Goal: Information Seeking & Learning: Learn about a topic

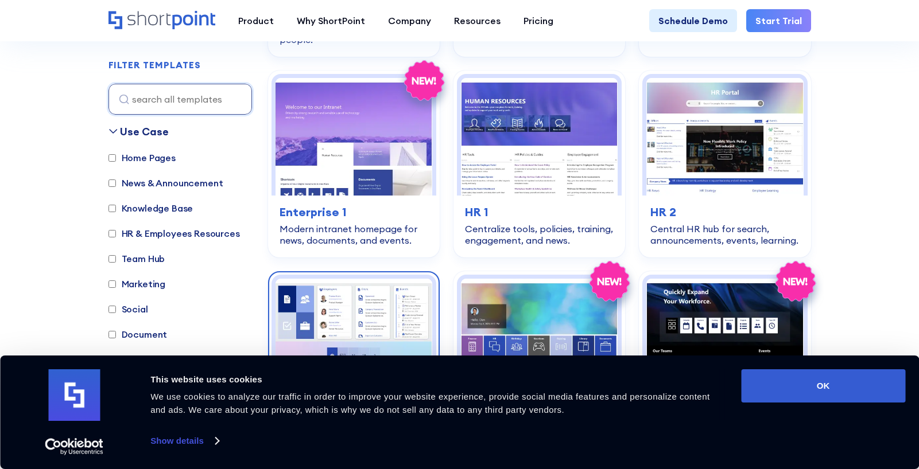
scroll to position [1262, 0]
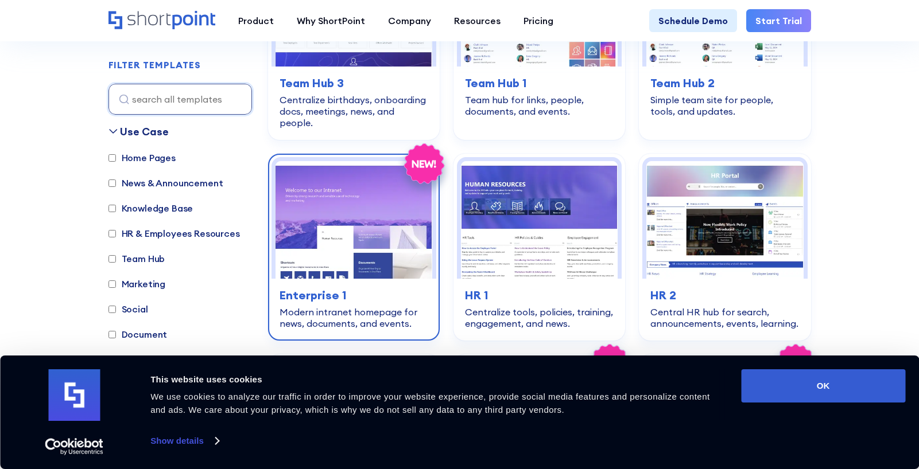
click at [392, 216] on img at bounding box center [353, 220] width 157 height 118
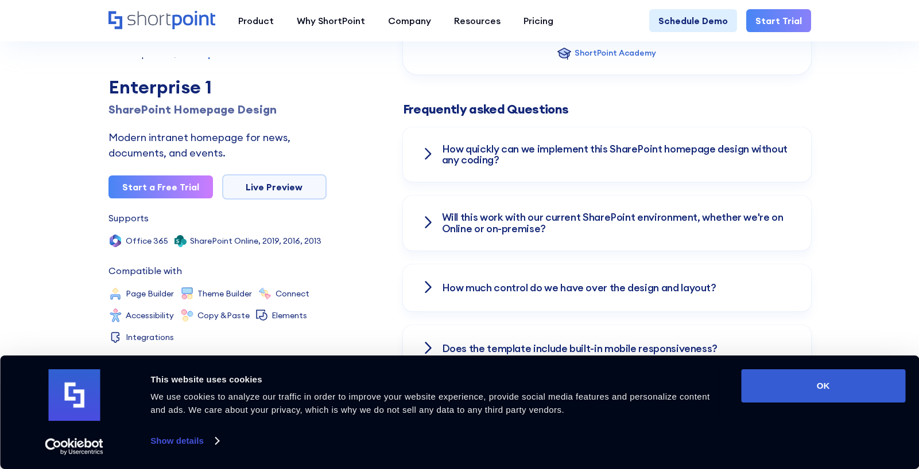
scroll to position [1607, 0]
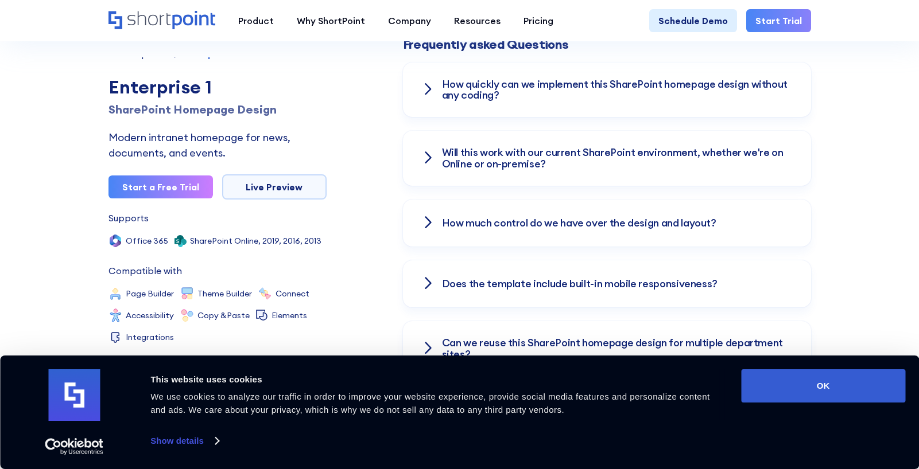
click at [436, 200] on div "How much control do we have over the design and layout?" at bounding box center [607, 223] width 408 height 47
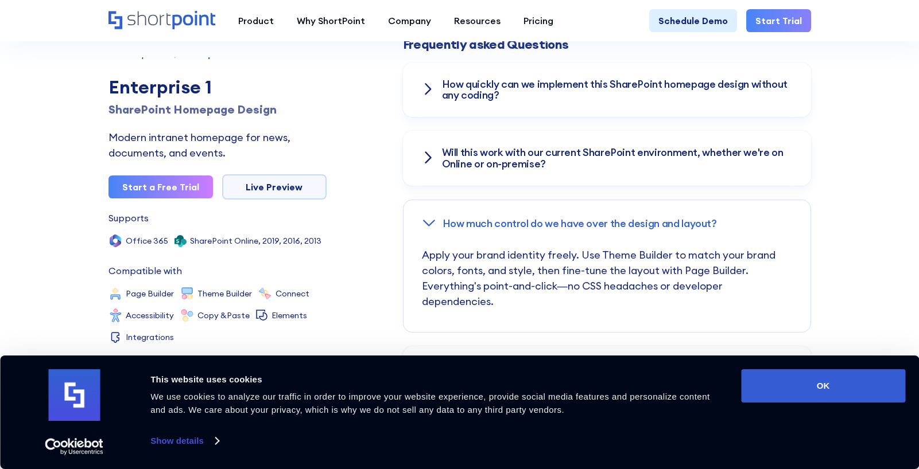
click at [437, 200] on div "How much control do we have over the design and layout?" at bounding box center [606, 223] width 407 height 47
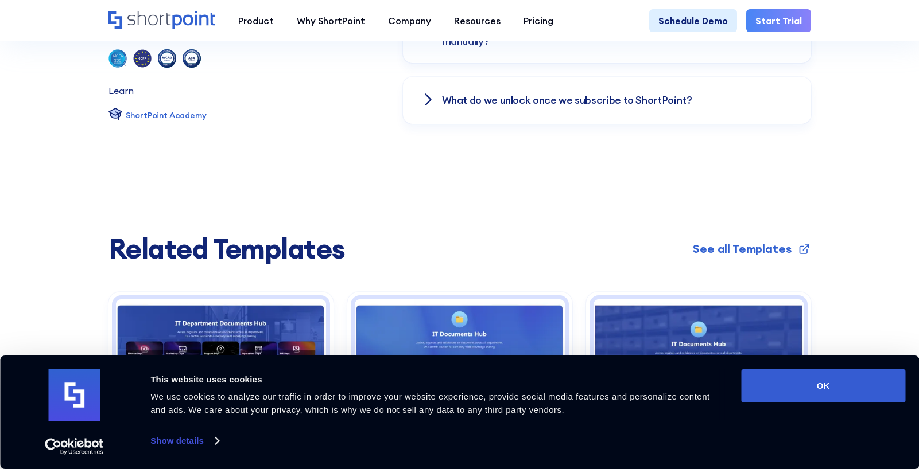
scroll to position [1951, 0]
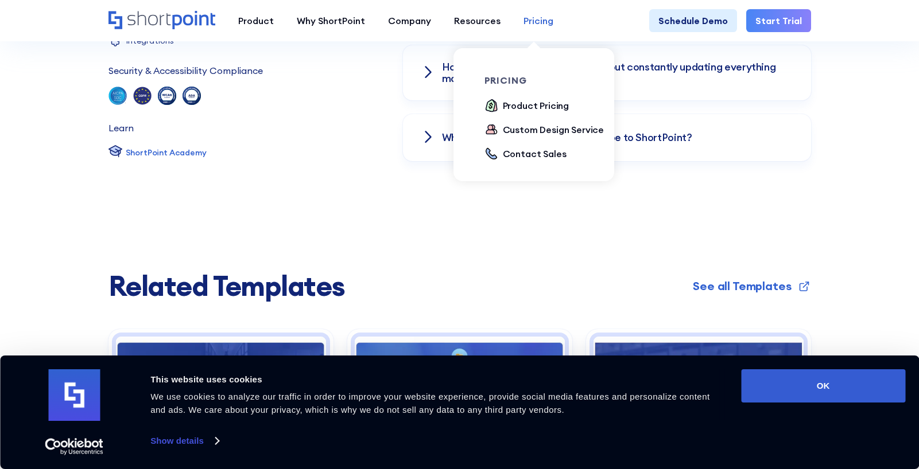
click at [526, 18] on div "Pricing" at bounding box center [538, 21] width 30 height 14
click at [525, 104] on div "Product Pricing" at bounding box center [536, 106] width 67 height 14
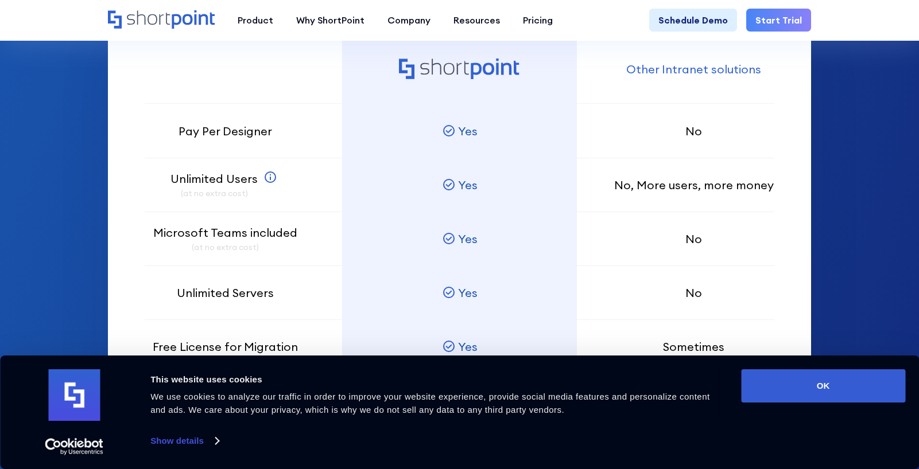
scroll to position [803, 0]
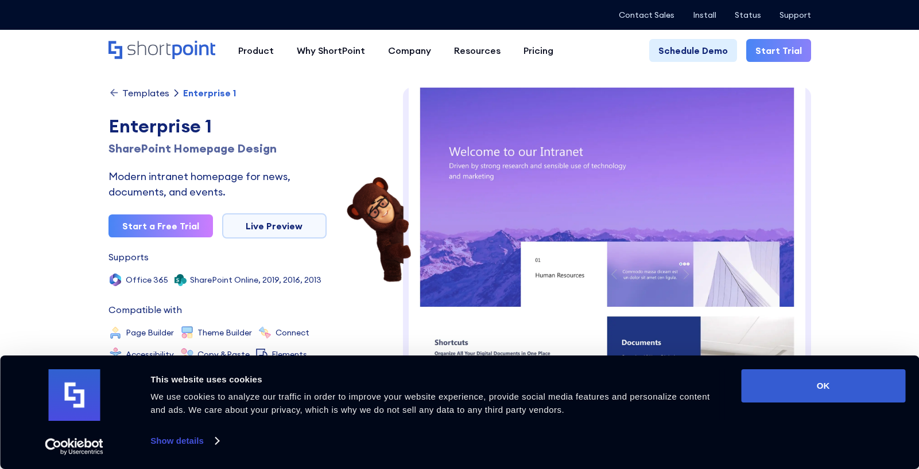
scroll to position [17, 0]
